Goal: Navigation & Orientation: Find specific page/section

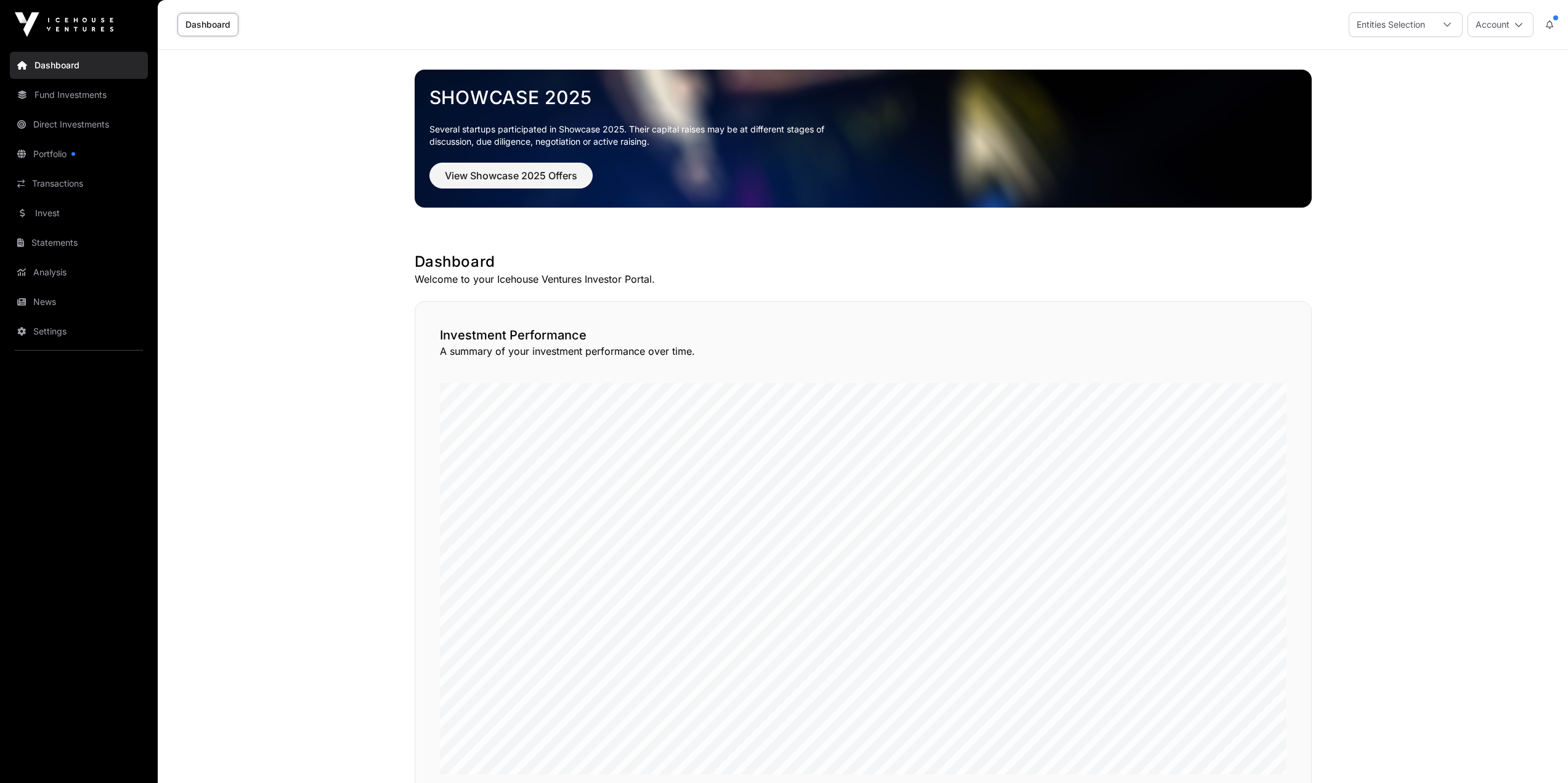
click at [43, 145] on link "Portfolio" at bounding box center [78, 153] width 138 height 27
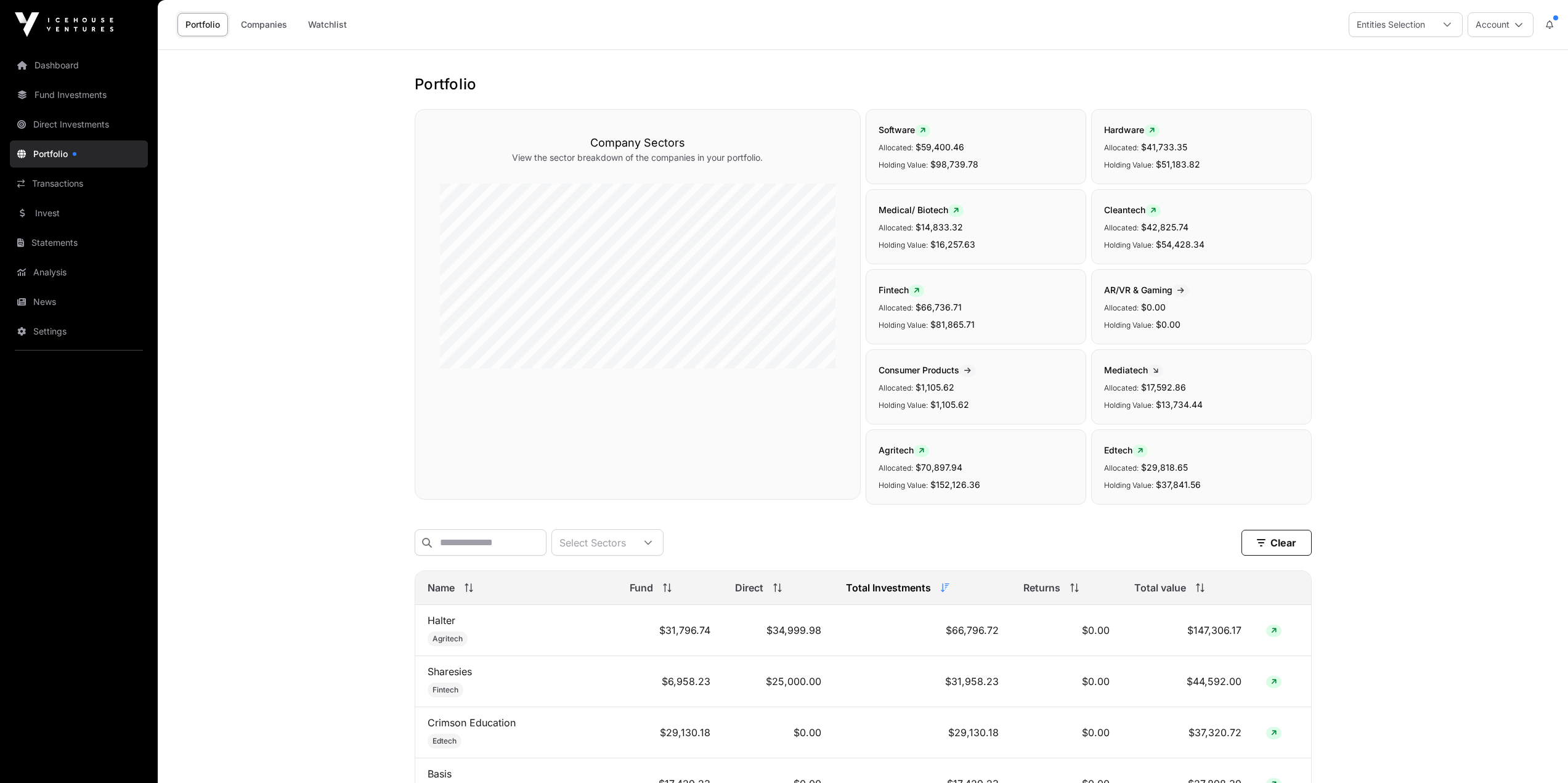
click at [69, 72] on link "Dashboard" at bounding box center [78, 65] width 138 height 27
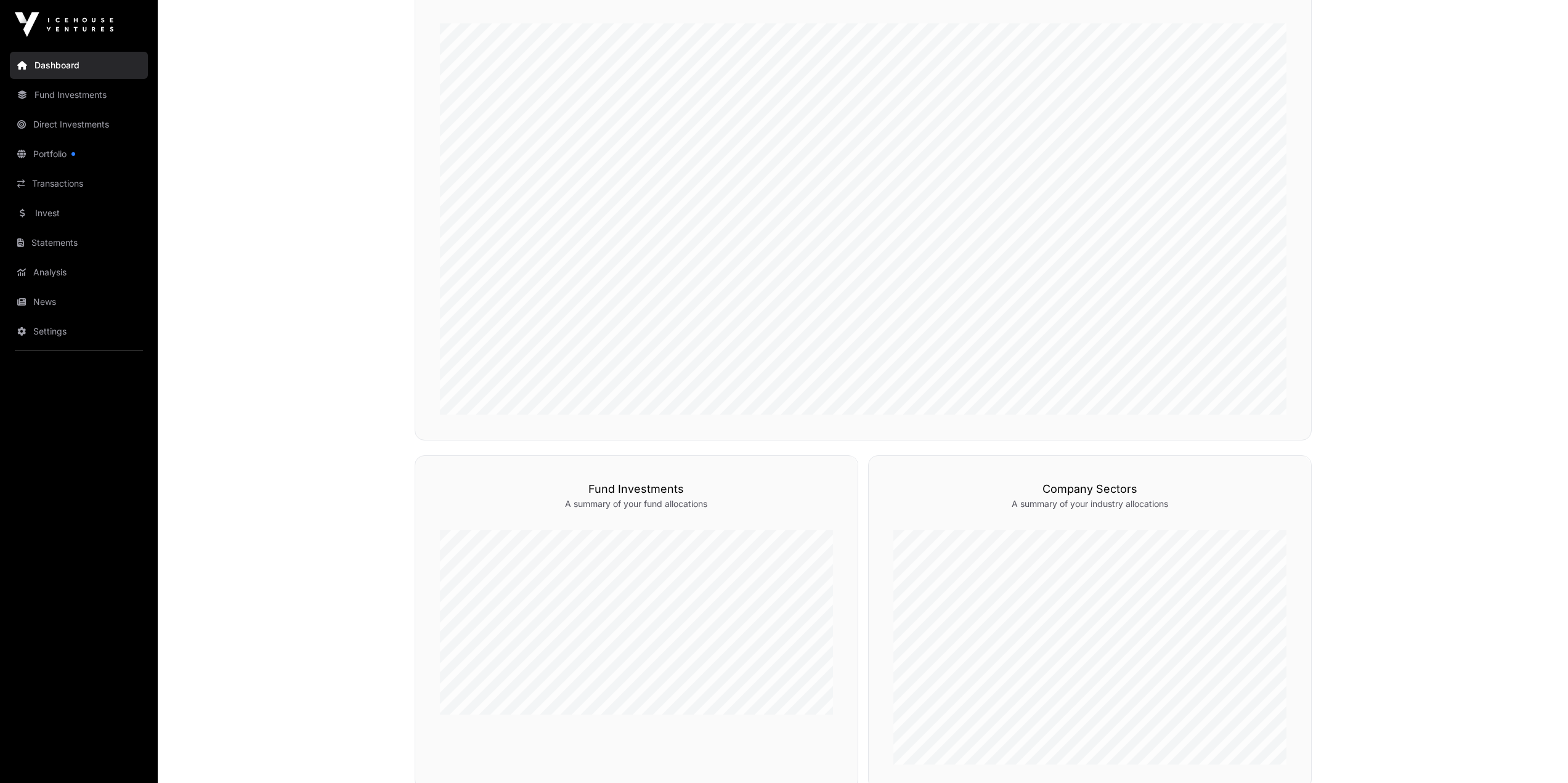
scroll to position [123, 0]
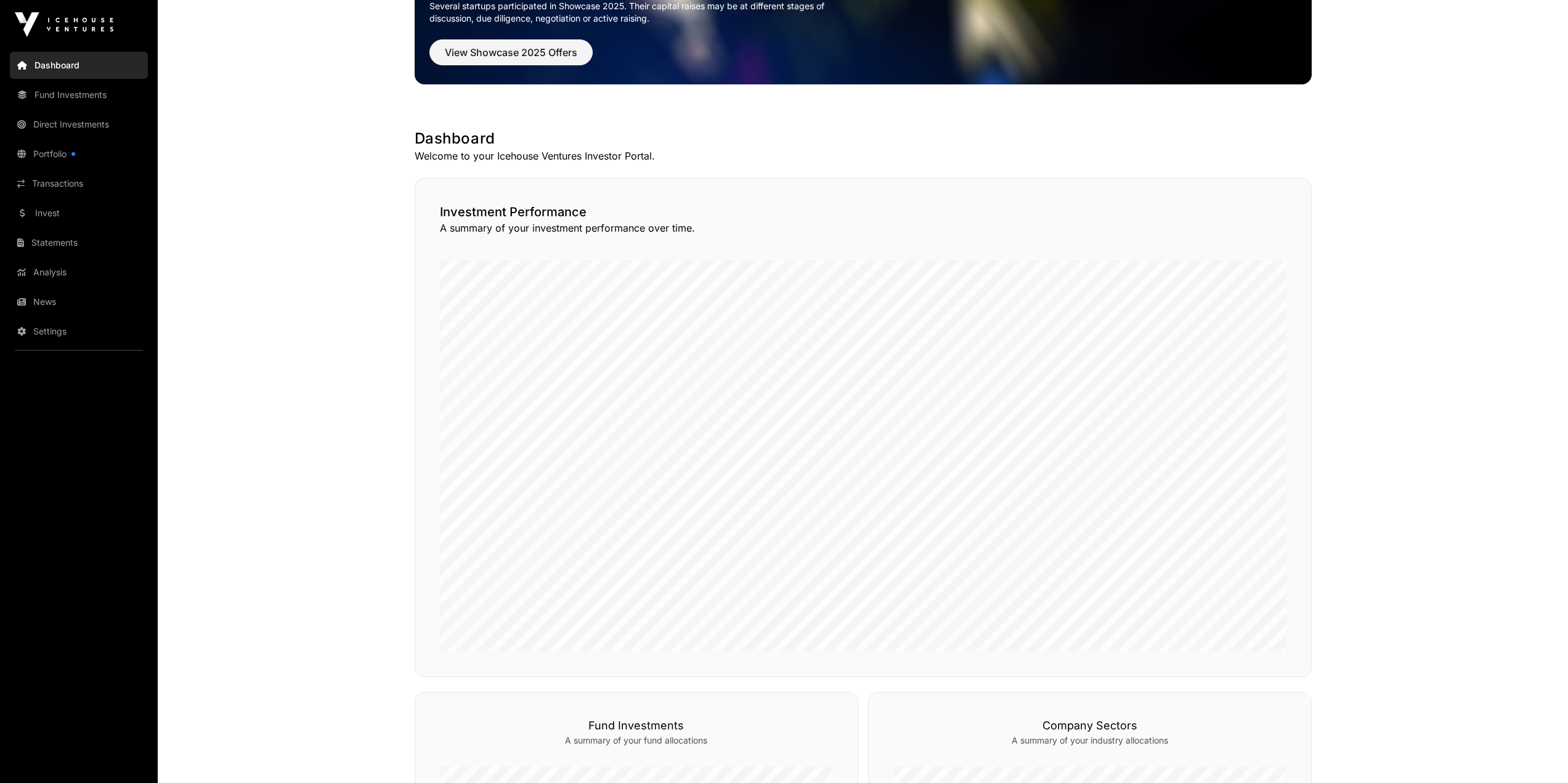
click at [56, 263] on link "Analysis" at bounding box center [78, 272] width 138 height 27
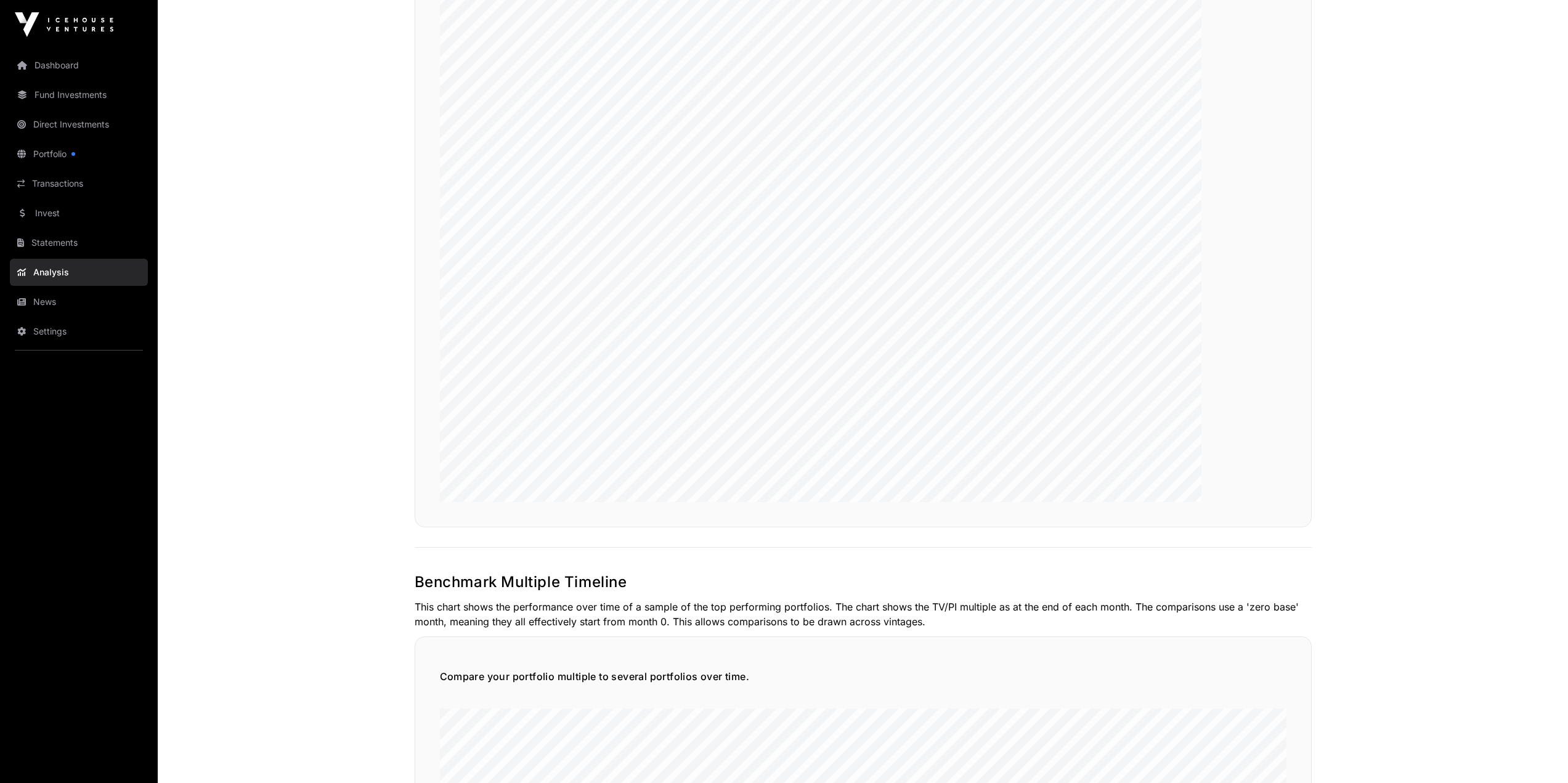
scroll to position [1895, 0]
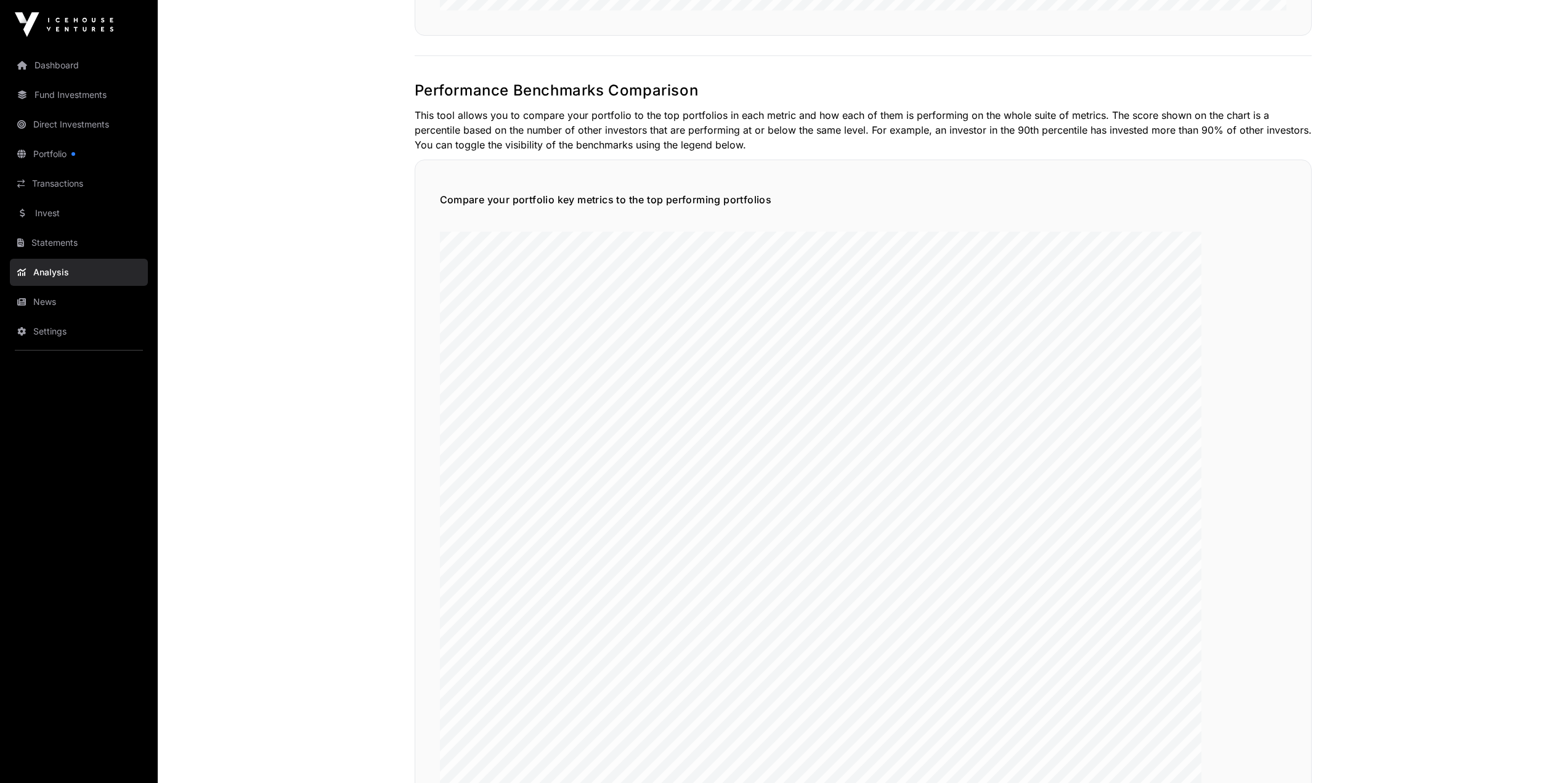
click at [64, 147] on link "Portfolio" at bounding box center [78, 153] width 138 height 27
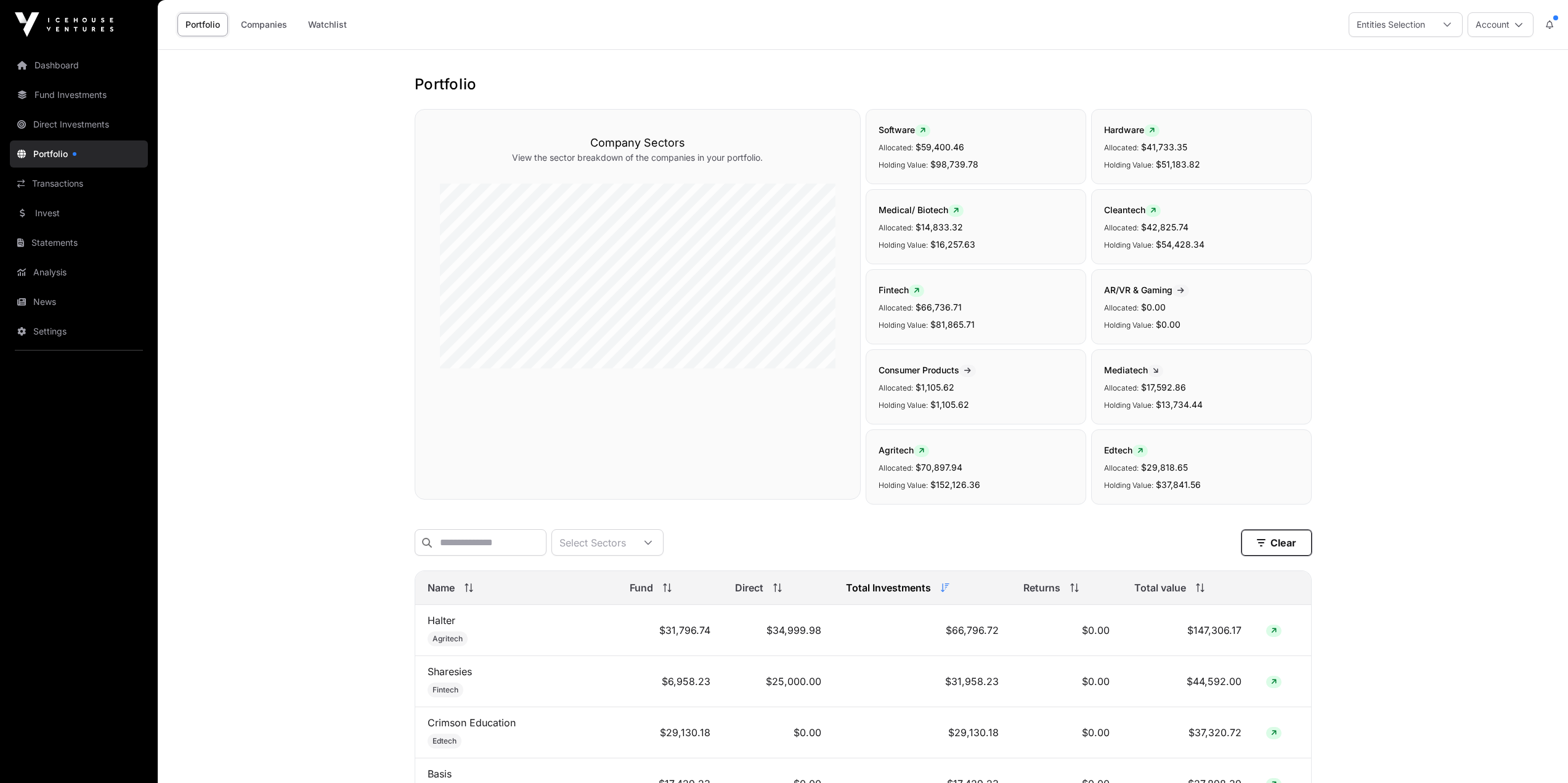
click at [1281, 550] on button "Clear" at bounding box center [1276, 542] width 70 height 26
click at [1268, 542] on button "Clear" at bounding box center [1276, 542] width 70 height 26
click at [662, 540] on div at bounding box center [648, 542] width 30 height 26
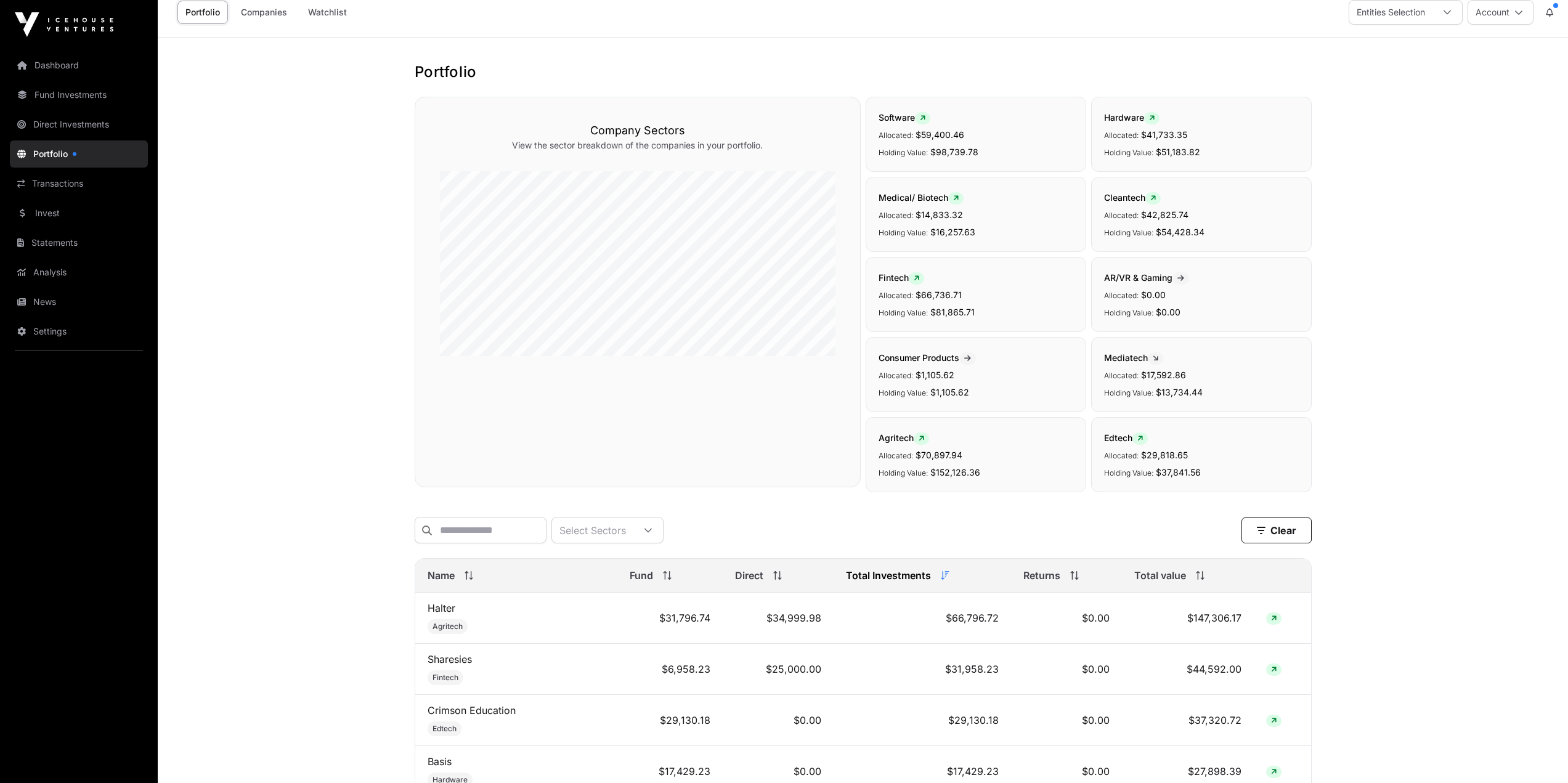
scroll to position [0, 0]
